Goal: Task Accomplishment & Management: Use online tool/utility

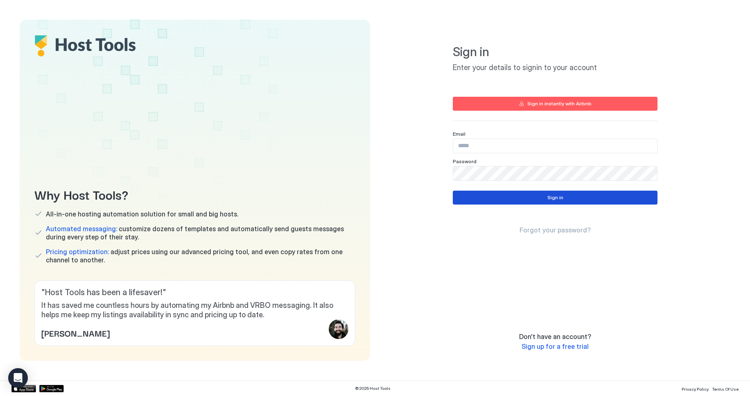
type input "**********"
click at [558, 198] on div "Sign in" at bounding box center [555, 197] width 16 height 7
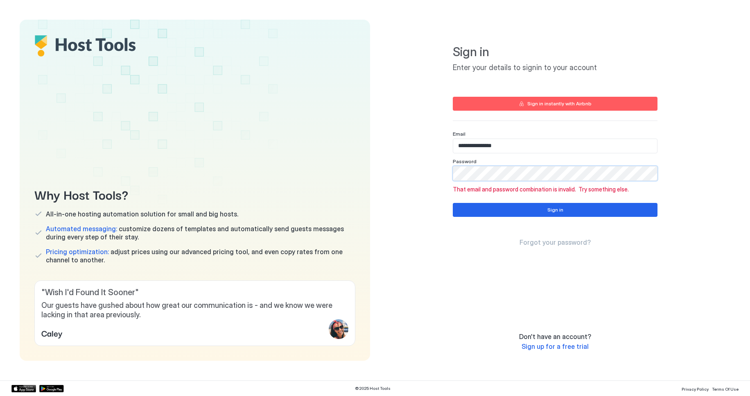
click at [400, 175] on div "**********" at bounding box center [555, 190] width 350 height 341
click at [683, 226] on div "**********" at bounding box center [555, 190] width 350 height 341
click at [548, 215] on button "Sign in" at bounding box center [555, 210] width 205 height 14
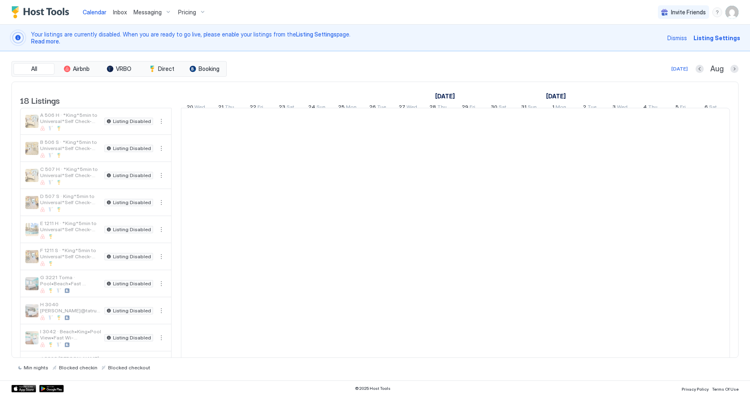
scroll to position [0, 455]
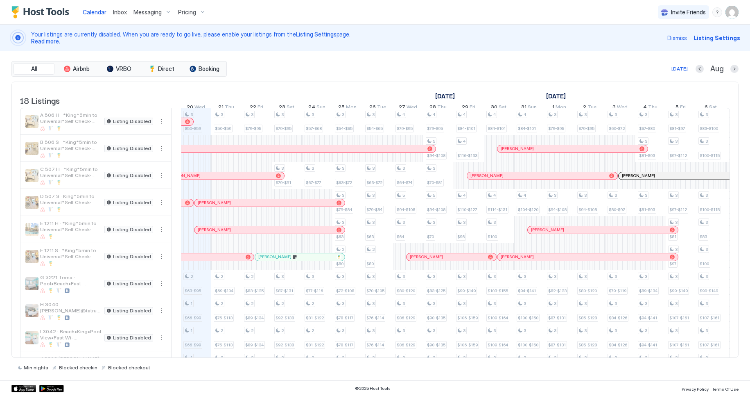
click at [150, 10] on span "Messaging" at bounding box center [147, 12] width 28 height 7
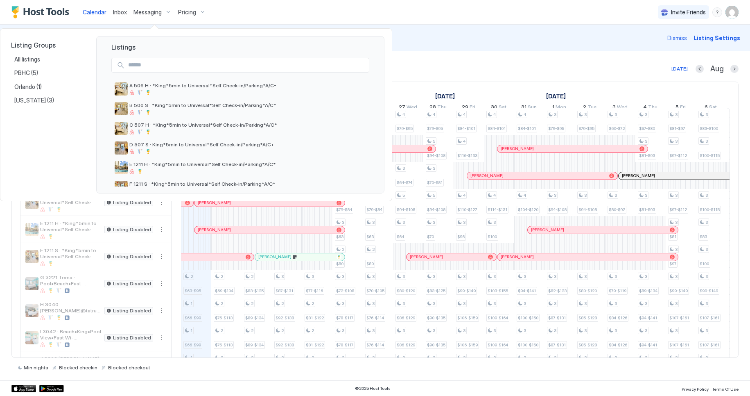
click at [152, 12] on div at bounding box center [375, 198] width 750 height 396
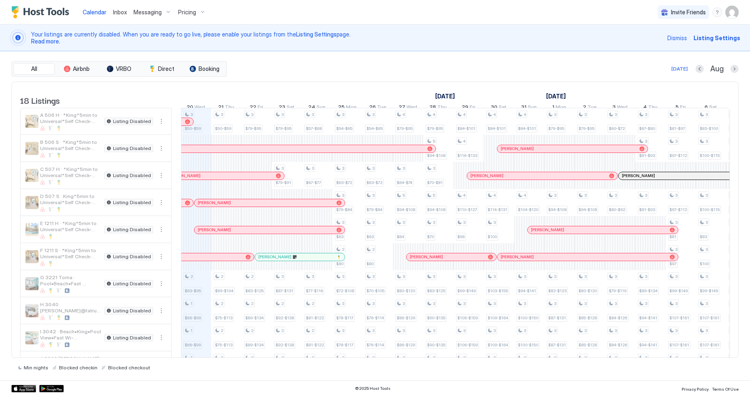
click at [152, 12] on span "Messaging" at bounding box center [147, 12] width 28 height 7
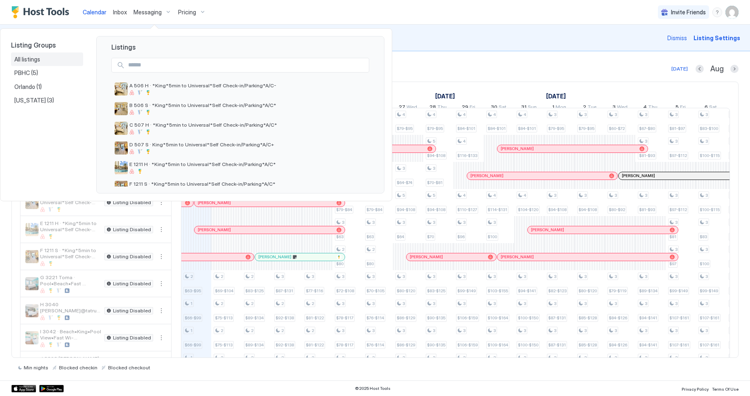
click at [24, 57] on span "All listings" at bounding box center [27, 59] width 27 height 7
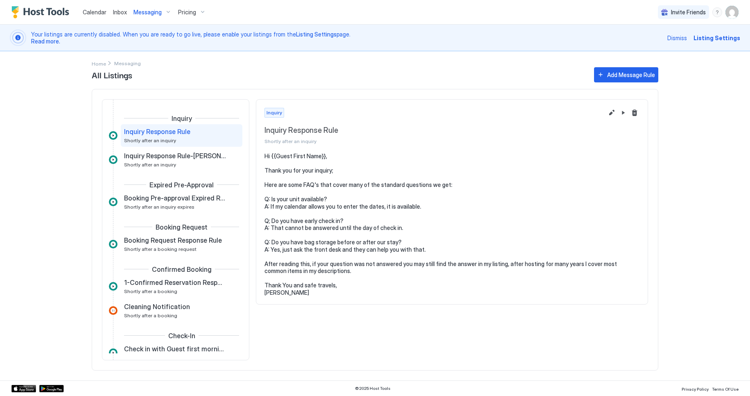
click at [190, 12] on span "Pricing" at bounding box center [187, 12] width 18 height 7
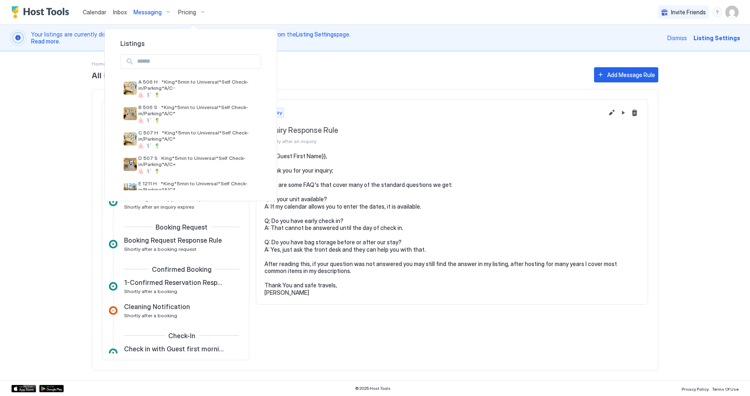
click at [152, 12] on div at bounding box center [375, 198] width 750 height 396
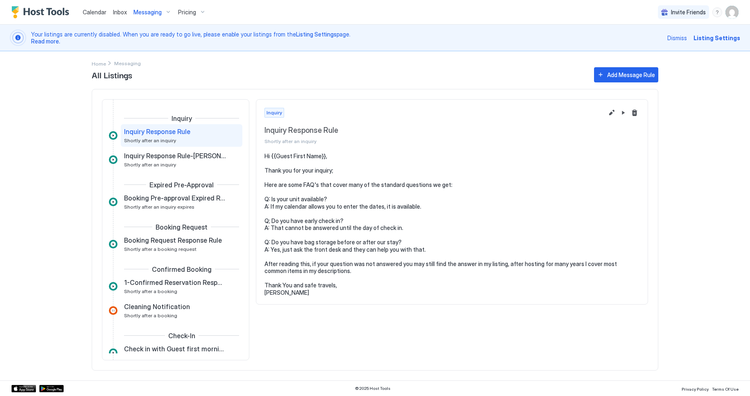
drag, startPoint x: 123, startPoint y: 13, endPoint x: 137, endPoint y: 11, distance: 14.1
click at [123, 13] on span "Inbox" at bounding box center [120, 12] width 14 height 7
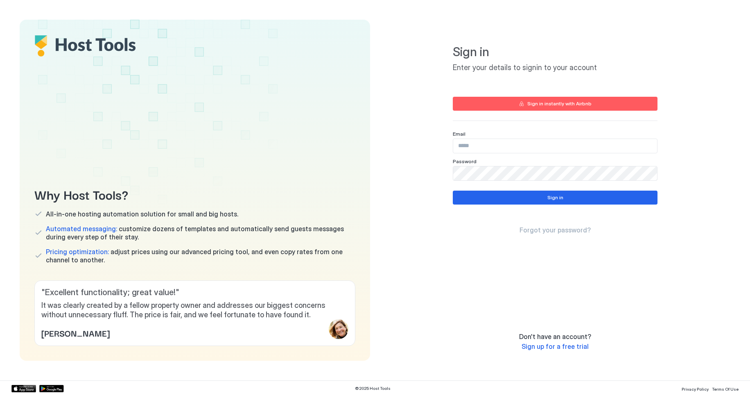
type input "**********"
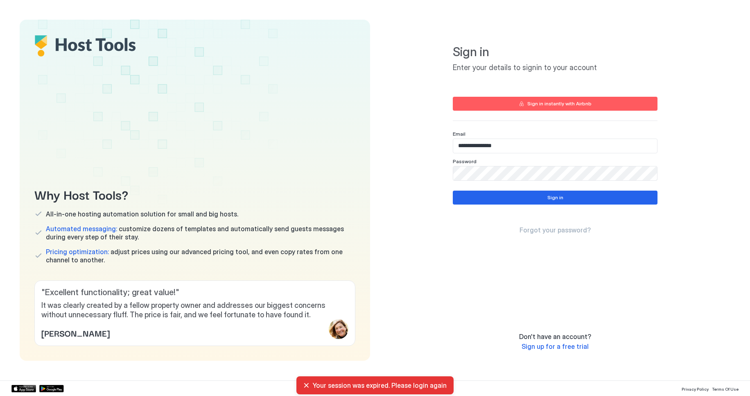
click at [152, 11] on div "Why Host Tools? All-in-one hosting automation solution for small and big hosts.…" at bounding box center [375, 190] width 750 height 380
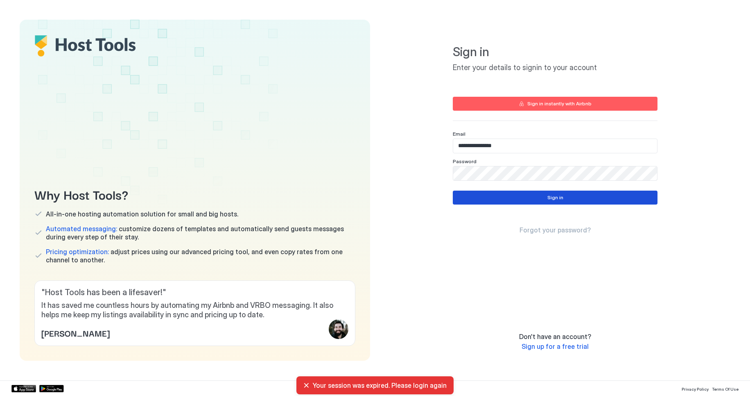
click at [571, 200] on button "Sign in" at bounding box center [555, 197] width 205 height 14
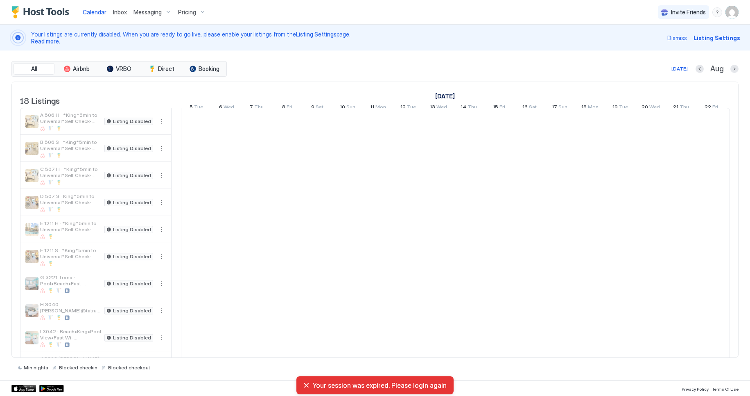
scroll to position [0, 455]
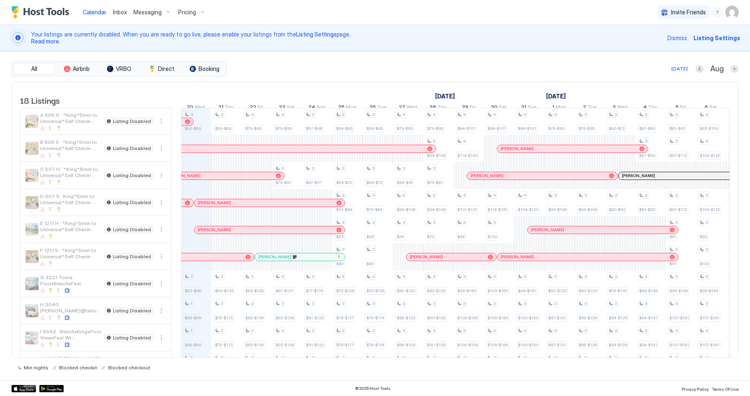
click at [147, 9] on span "Messaging" at bounding box center [147, 12] width 28 height 7
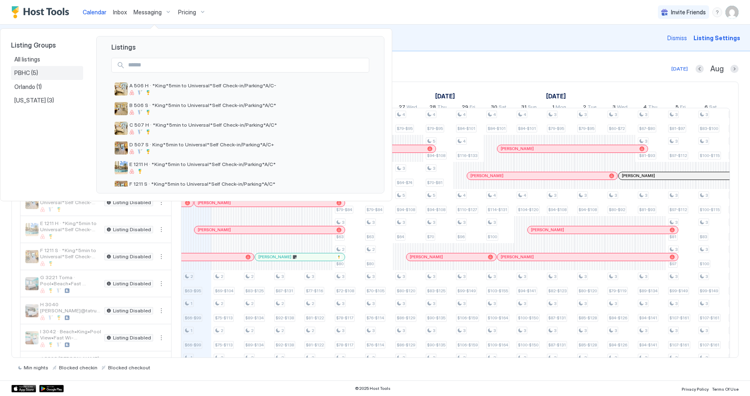
click at [29, 73] on span "PBHC" at bounding box center [22, 72] width 17 height 7
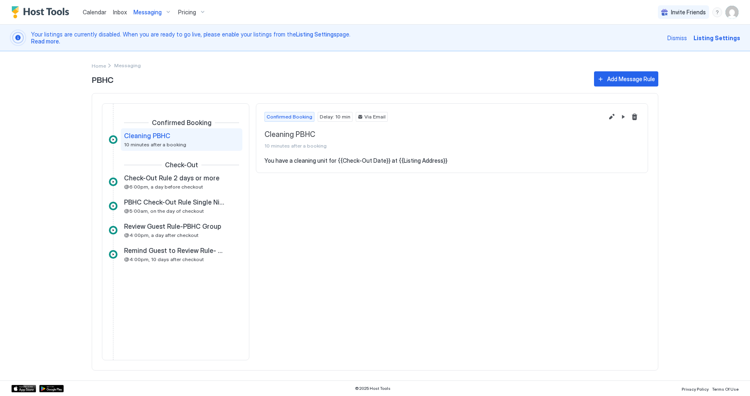
click at [95, 11] on span "Calendar" at bounding box center [95, 12] width 24 height 7
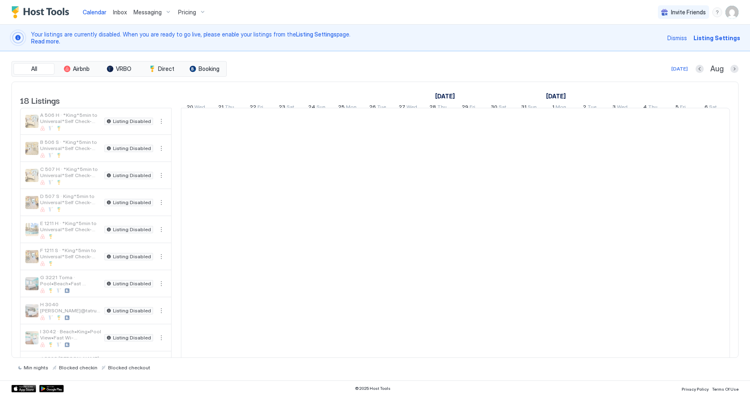
scroll to position [0, 455]
click at [120, 12] on span "Inbox" at bounding box center [120, 12] width 14 height 7
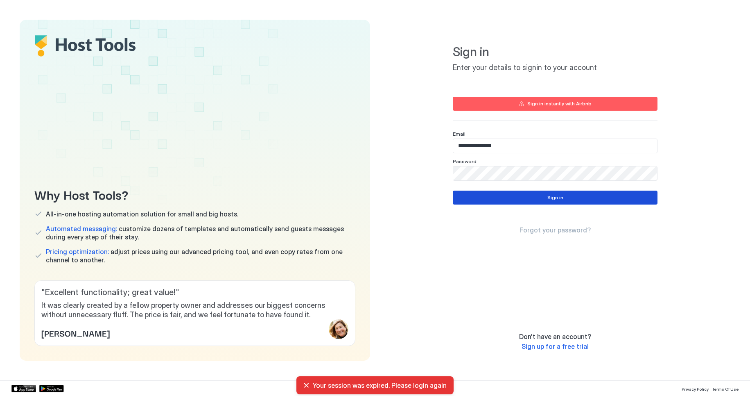
click at [558, 198] on div "Sign in" at bounding box center [555, 197] width 16 height 7
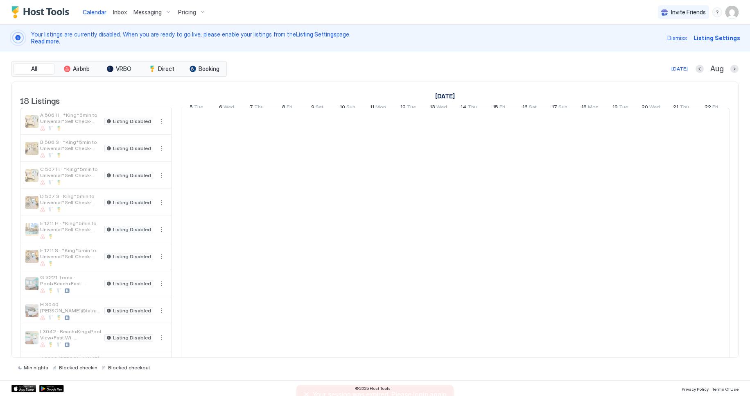
scroll to position [0, 455]
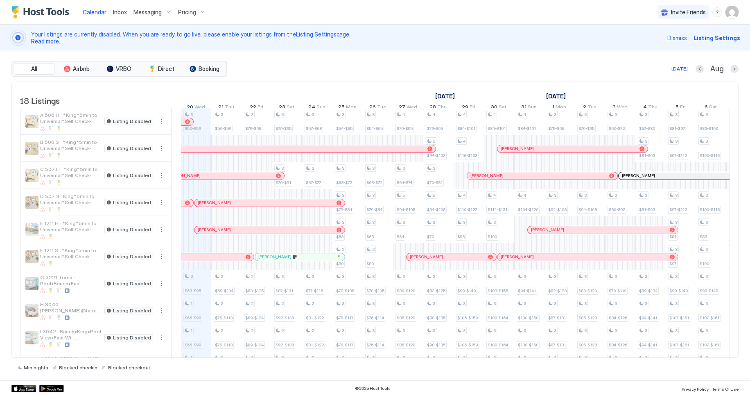
click at [120, 12] on span "Inbox" at bounding box center [120, 12] width 14 height 7
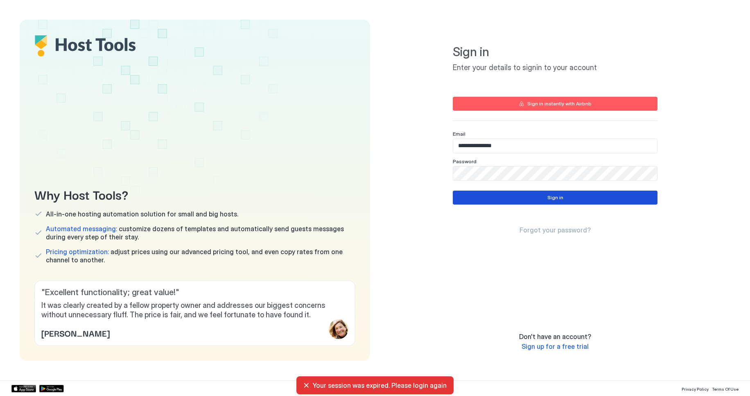
click at [558, 194] on div "Sign in" at bounding box center [555, 197] width 16 height 7
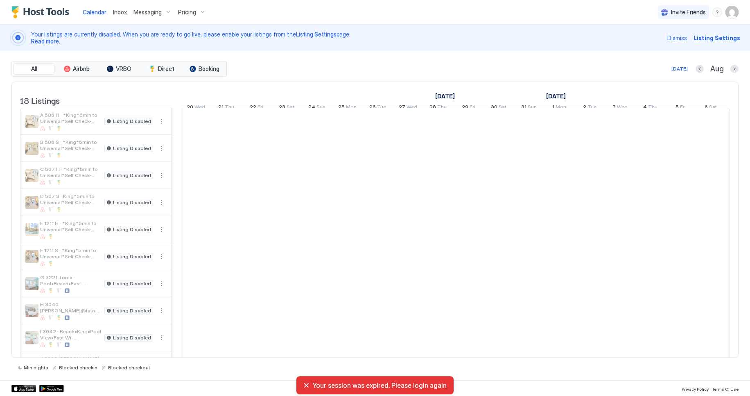
scroll to position [0, 455]
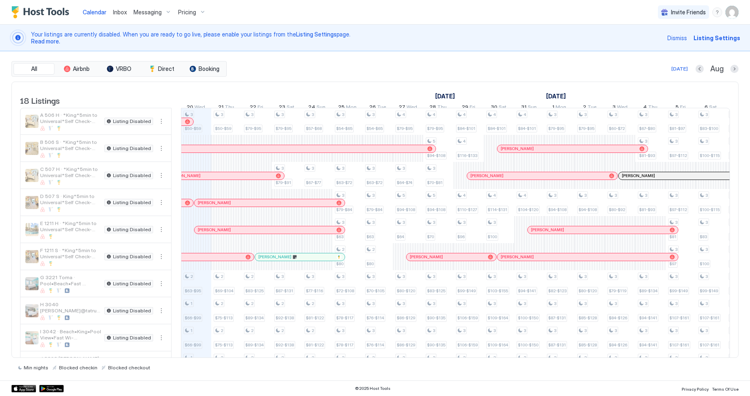
click at [138, 11] on span "Messaging" at bounding box center [147, 12] width 28 height 7
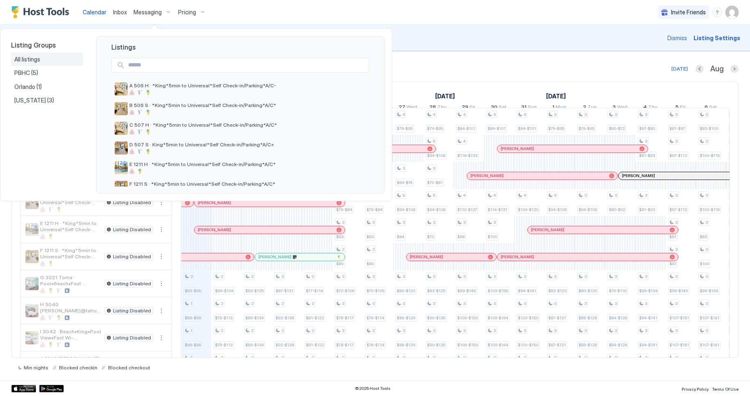
click at [26, 58] on span "All listings" at bounding box center [27, 59] width 27 height 7
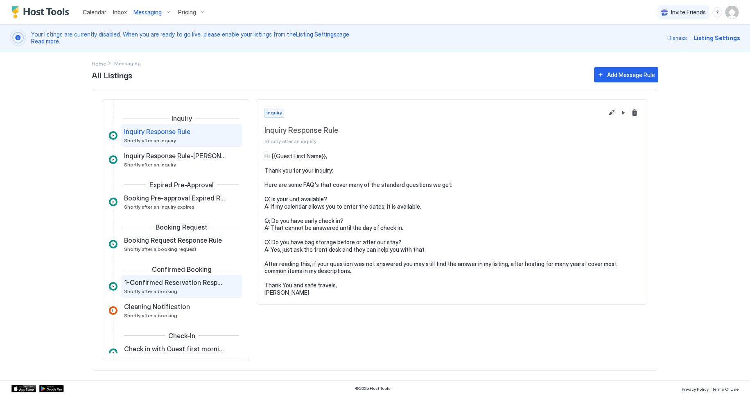
click at [169, 289] on span "Shortly after a booking" at bounding box center [150, 291] width 53 height 6
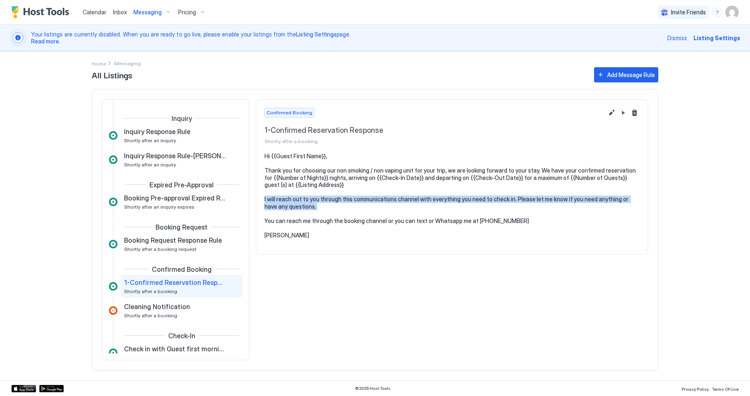
drag, startPoint x: 305, startPoint y: 208, endPoint x: 261, endPoint y: 200, distance: 44.2
click at [261, 200] on section "Hi {{Guest First Name}}, Thank you for choosing our non smoking / non vaping un…" at bounding box center [451, 199] width 391 height 94
copy pre "I will reach out to you through this communications channel with everything you…"
click at [144, 9] on span "Messaging" at bounding box center [147, 12] width 28 height 7
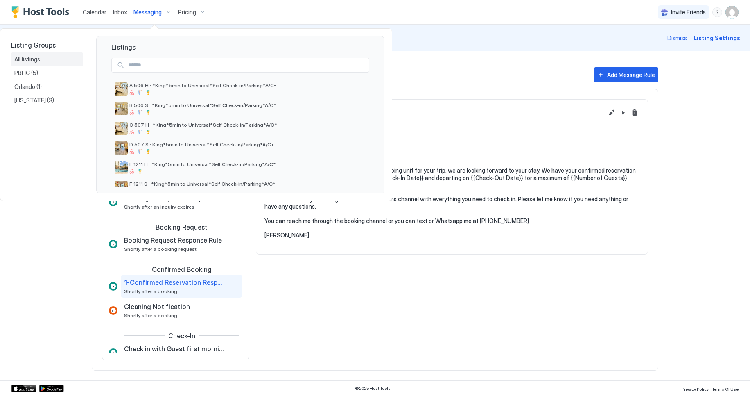
click at [29, 56] on span "All listings" at bounding box center [27, 59] width 27 height 7
